Goal: Task Accomplishment & Management: Manage account settings

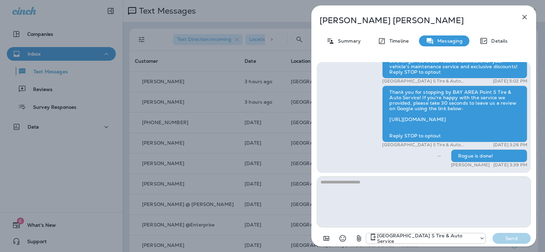
click at [80, 148] on div "[PERSON_NAME] Summary Timeline Messaging Details Thank you for stopping by BAY …" at bounding box center [272, 126] width 545 height 252
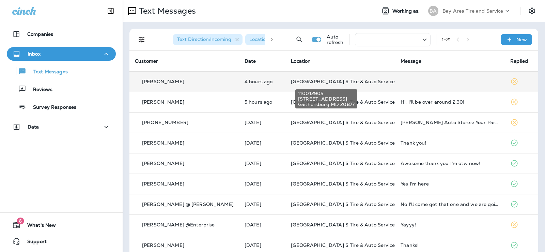
click at [291, 83] on span "[GEOGRAPHIC_DATA] S Tire & Auto Service" at bounding box center [343, 81] width 104 height 6
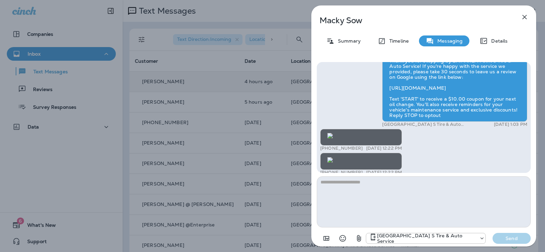
scroll to position [-170, 0]
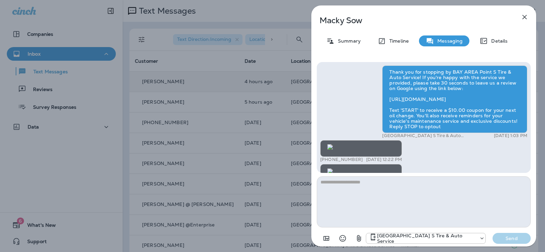
click at [524, 13] on button "button" at bounding box center [525, 17] width 14 height 14
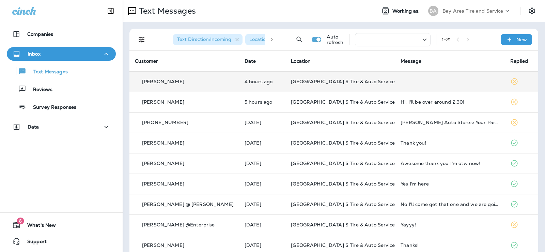
click at [297, 74] on td "[GEOGRAPHIC_DATA] S Tire & Auto Service" at bounding box center [341, 81] width 110 height 20
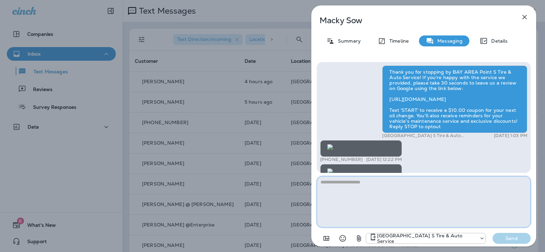
scroll to position [-454, 0]
